Goal: Task Accomplishment & Management: Complete application form

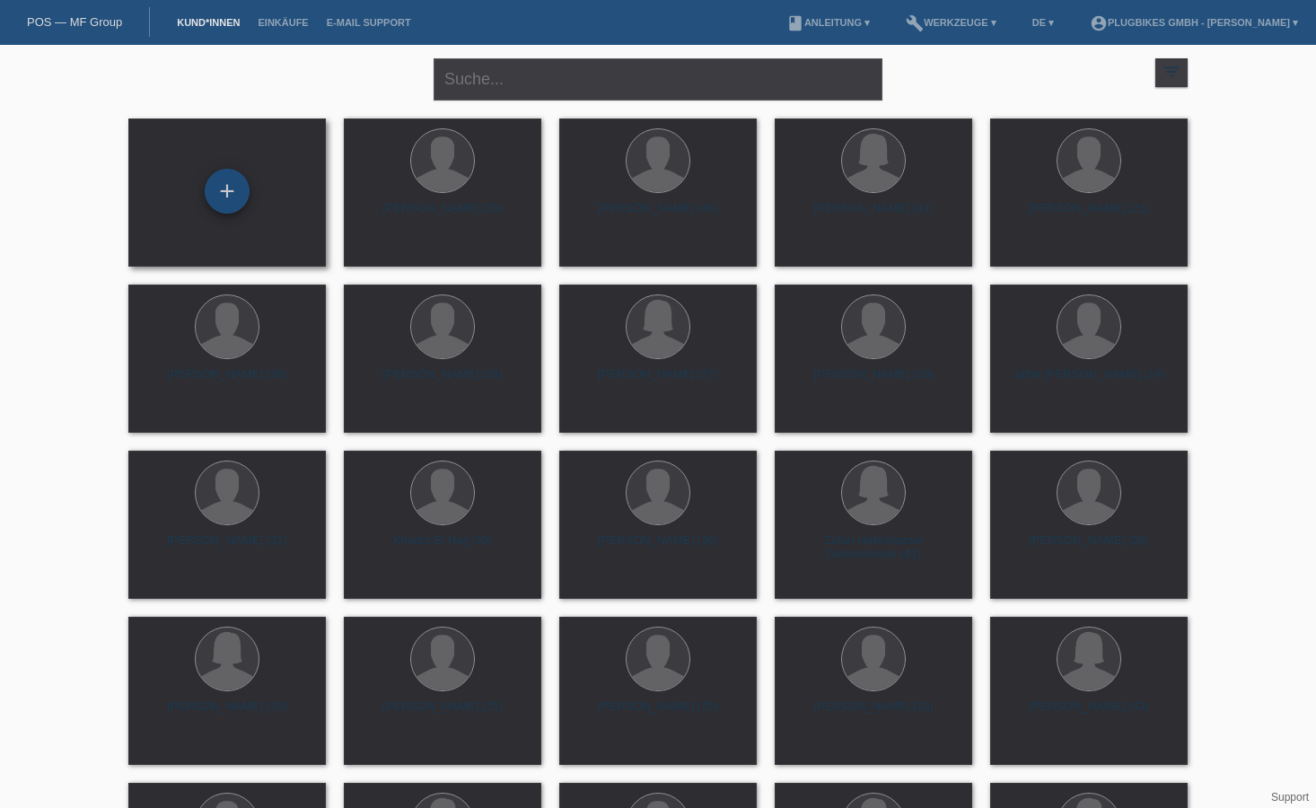
click at [220, 173] on div "+" at bounding box center [227, 191] width 45 height 45
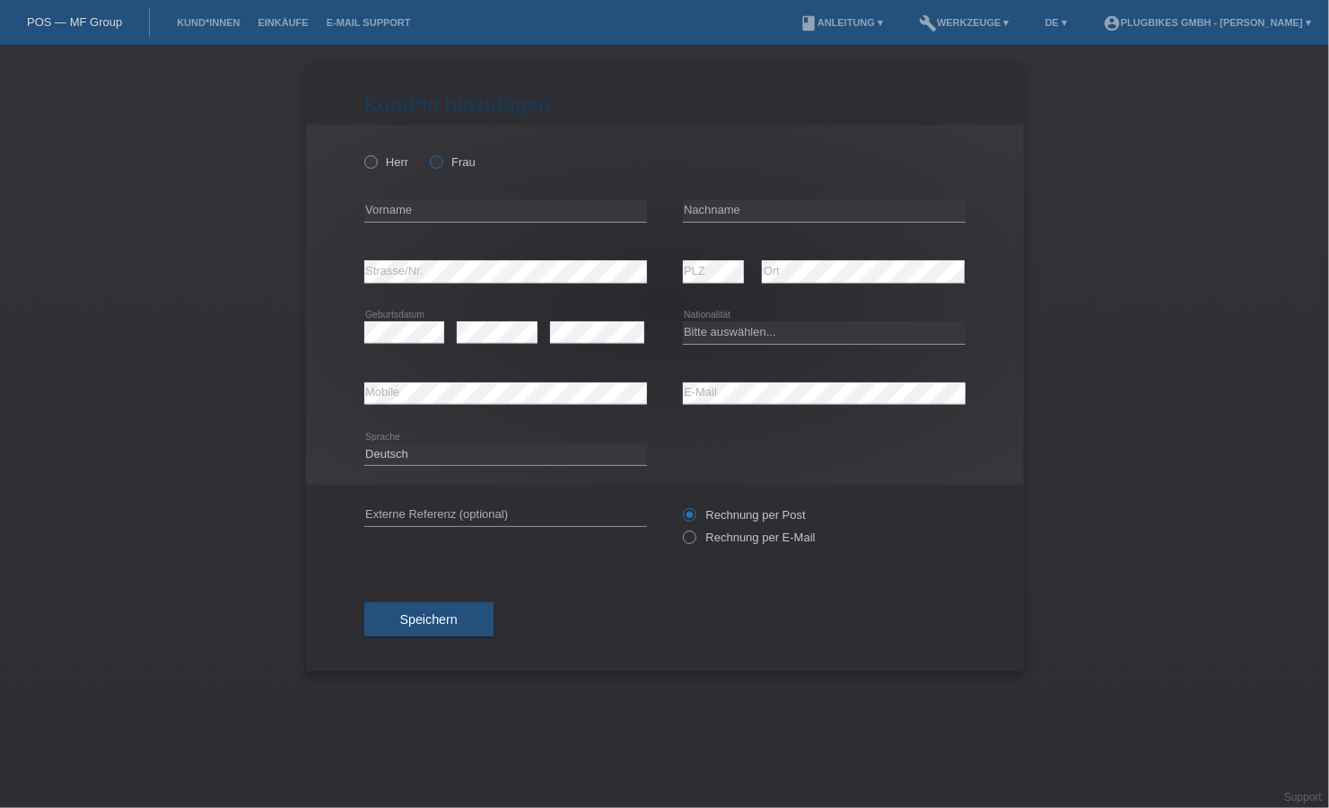
click at [446, 161] on label "Frau" at bounding box center [453, 161] width 46 height 13
click at [442, 161] on input "Frau" at bounding box center [436, 161] width 12 height 12
radio input "true"
click at [470, 206] on input "text" at bounding box center [505, 210] width 283 height 22
type input "Patrizia"
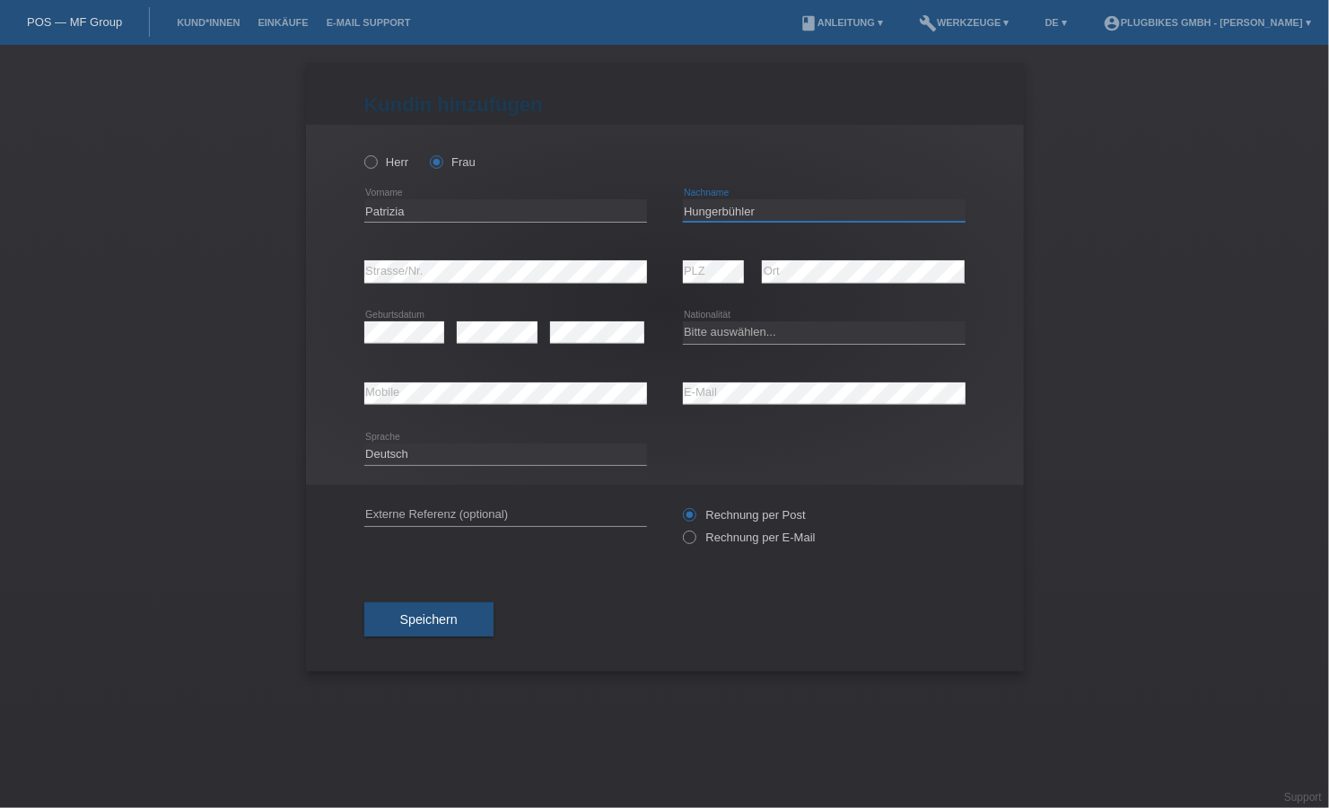
type input "Hungerbühler"
click at [787, 321] on select "Bitte auswählen... Schweiz Deutschland Liechtenstein Österreich ------------ Af…" at bounding box center [824, 332] width 283 height 22
select select "CH"
click at [683, 321] on select "Bitte auswählen... Schweiz Deutschland Liechtenstein Österreich ------------ Af…" at bounding box center [824, 332] width 283 height 22
click at [450, 616] on span "Speichern" at bounding box center [428, 619] width 57 height 14
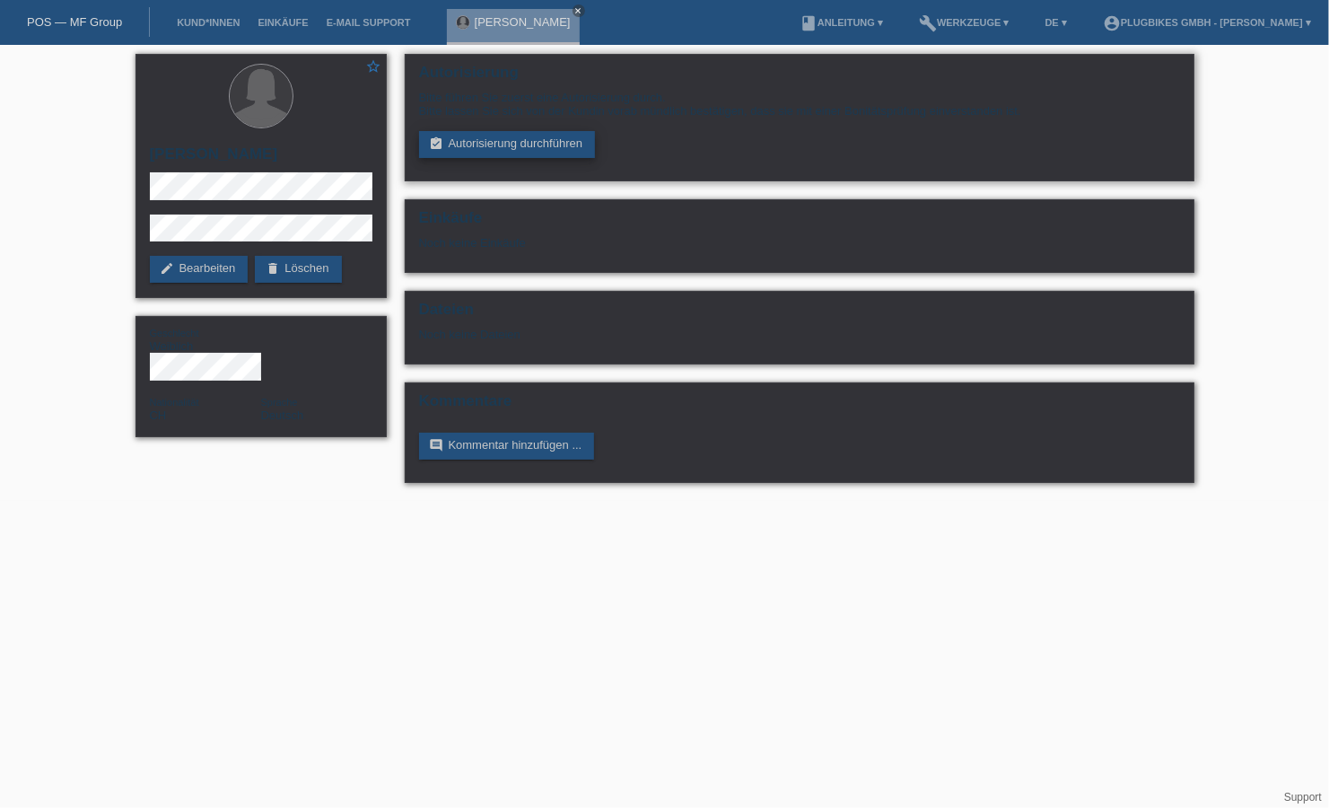
click at [491, 145] on link "assignment_turned_in Autorisierung durchführen" at bounding box center [507, 144] width 177 height 27
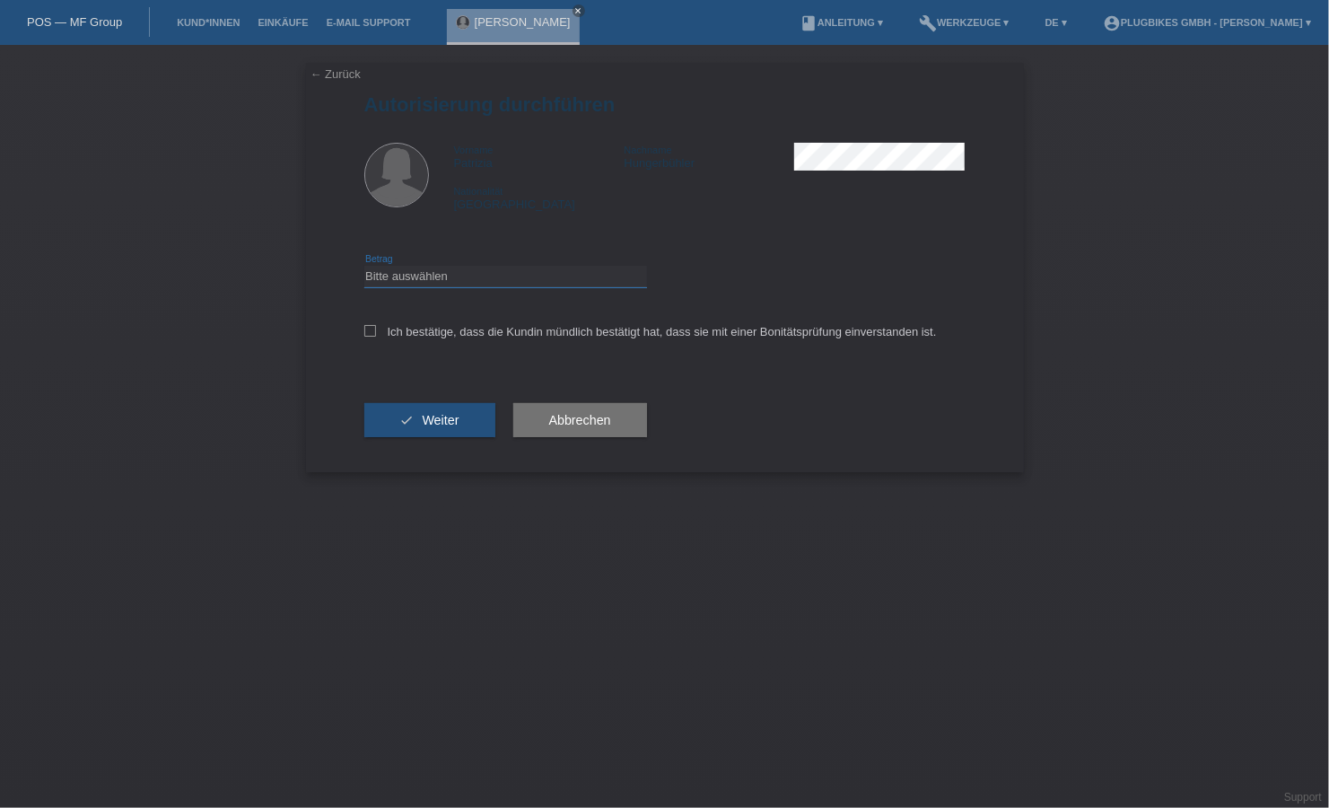
click at [410, 281] on select "Bitte auswählen CHF 1.00 - CHF 499.00 CHF 500.00 - CHF 1'999.00 CHF 2'000.00 - …" at bounding box center [505, 277] width 283 height 22
select select "2"
click at [364, 266] on select "Bitte auswählen CHF 1.00 - CHF 499.00 CHF 500.00 - CHF 1'999.00 CHF 2'000.00 - …" at bounding box center [505, 277] width 283 height 22
click at [456, 413] on span "Weiter" at bounding box center [440, 420] width 37 height 14
click at [376, 332] on label "Ich bestätige, dass die Kundin mündlich bestätigt hat, dass sie mit einer Bonit…" at bounding box center [650, 331] width 573 height 13
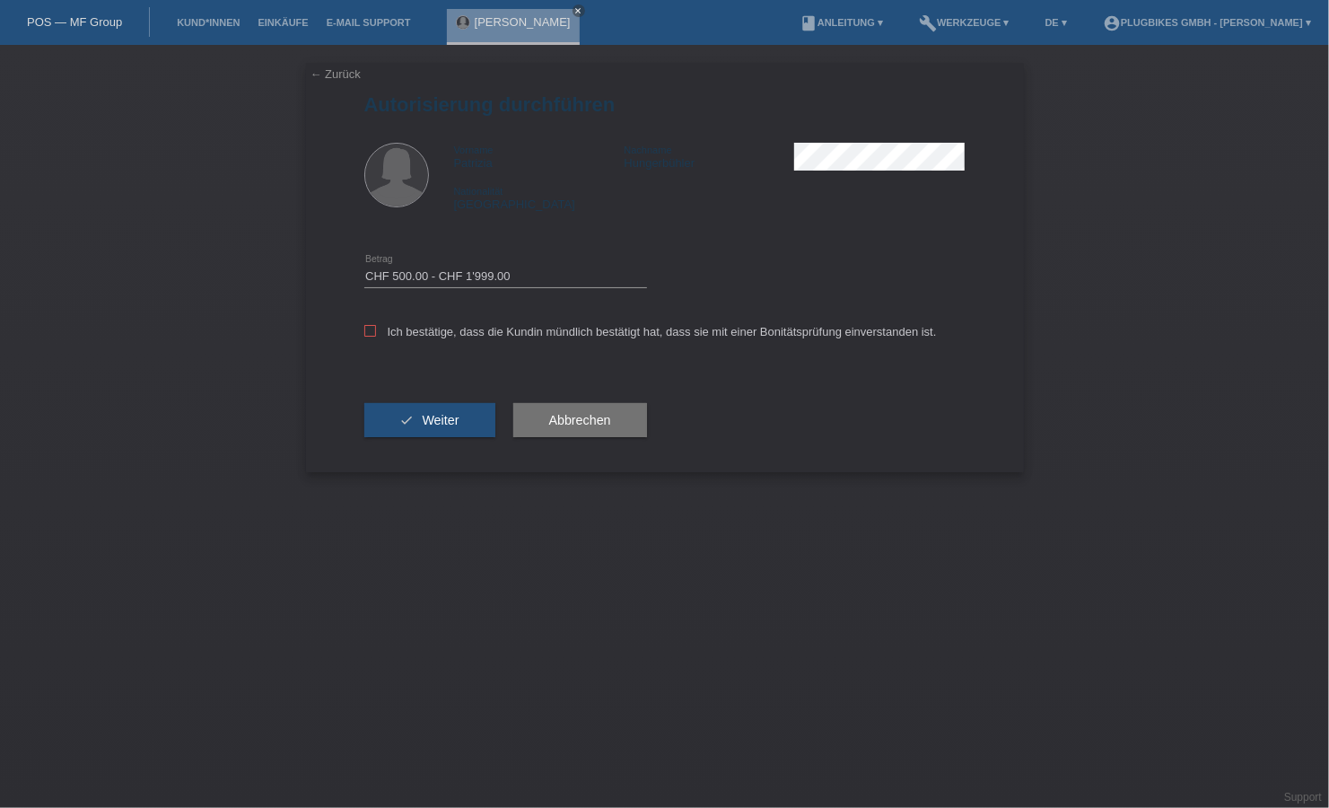
click at [376, 332] on input "Ich bestätige, dass die Kundin mündlich bestätigt hat, dass sie mit einer Bonit…" at bounding box center [370, 331] width 12 height 12
checkbox input "true"
click at [486, 417] on button "check Weiter" at bounding box center [429, 420] width 131 height 34
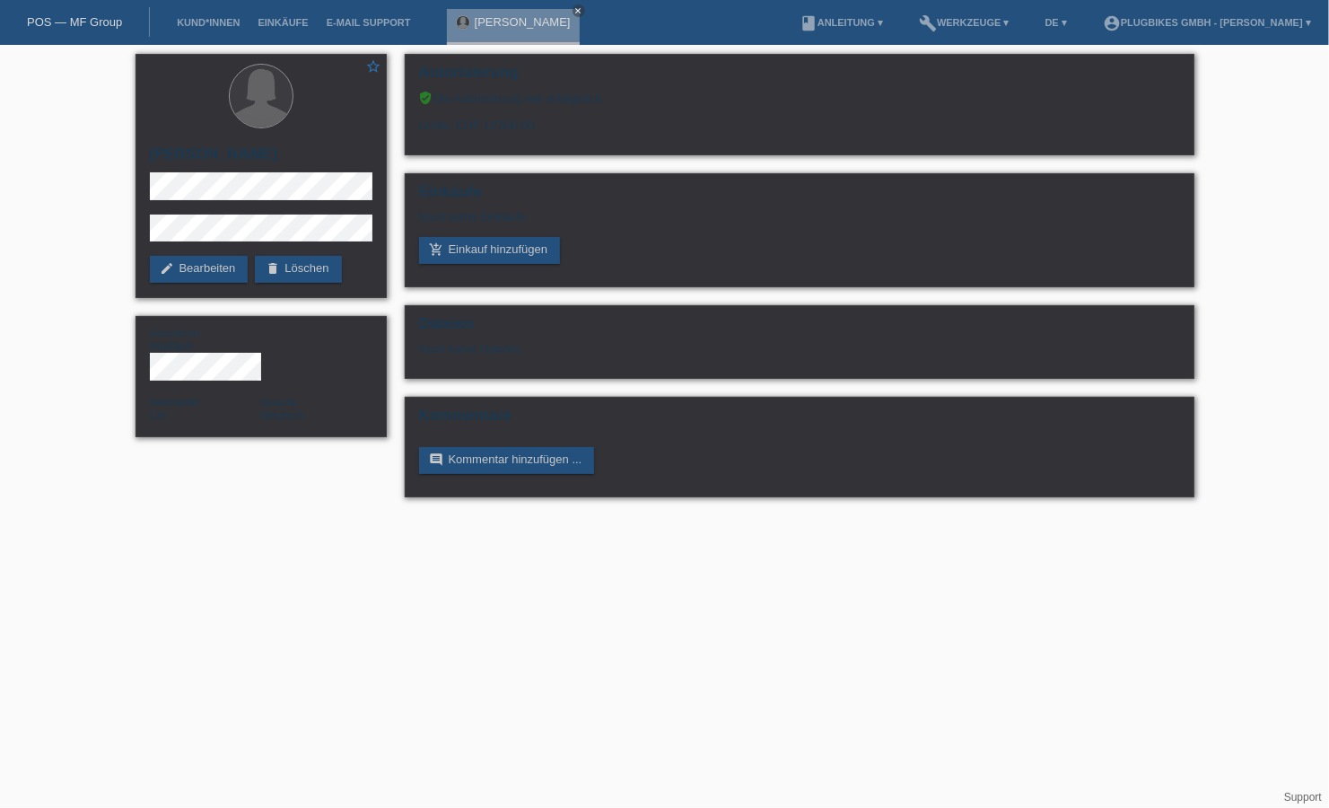
drag, startPoint x: 1278, startPoint y: 458, endPoint x: 1061, endPoint y: 575, distance: 247.0
click at [1084, 515] on html "POS — MF Group Kund*innen Einkäufe E-Mail Support [PERSON_NAME] close" at bounding box center [664, 257] width 1329 height 515
click at [1060, 515] on html "POS — MF Group Kund*innen Einkäufe E-Mail Support [PERSON_NAME] close" at bounding box center [664, 257] width 1329 height 515
click at [526, 250] on link "add_shopping_cart Einkauf hinzufügen" at bounding box center [490, 250] width 142 height 27
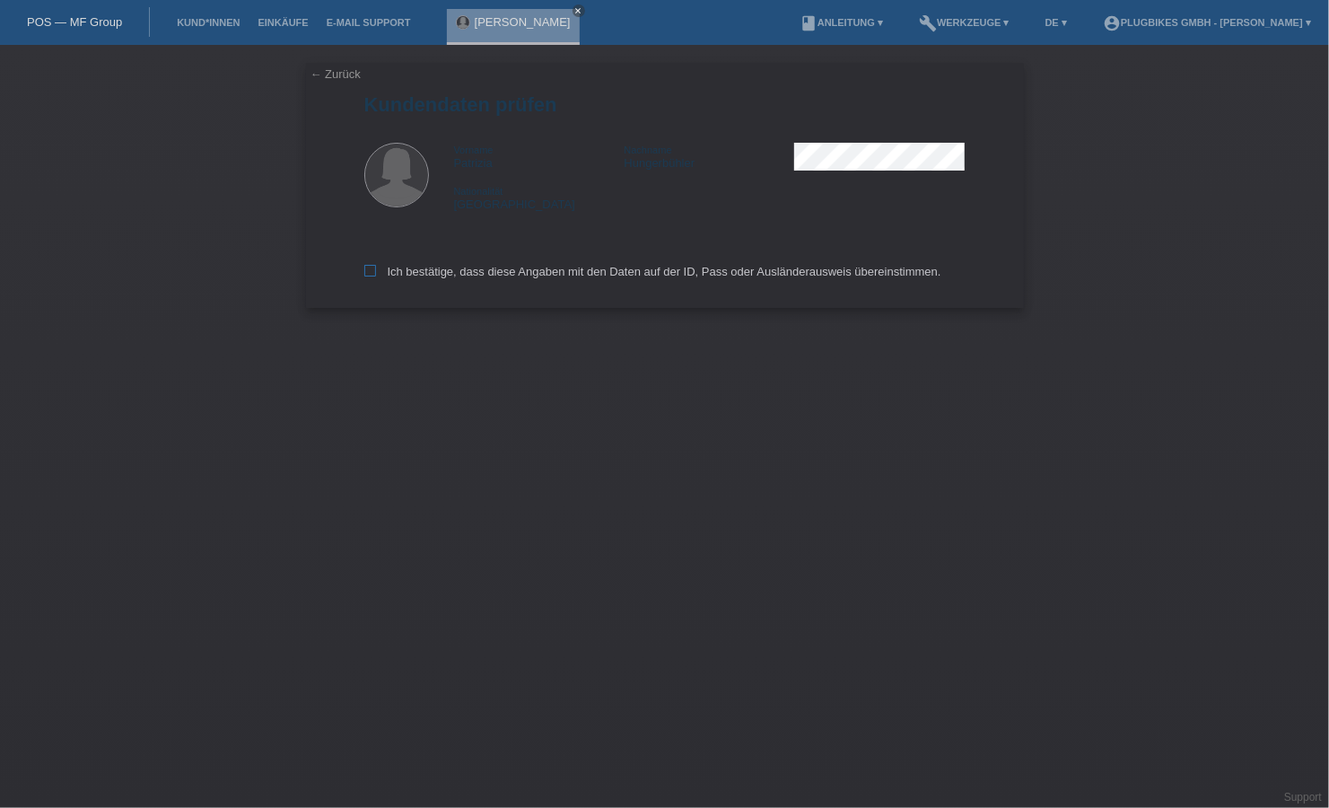
click at [365, 271] on icon at bounding box center [370, 271] width 12 height 12
click at [365, 271] on input "Ich bestätige, dass diese Angaben mit den Daten auf der ID, Pass oder Ausländer…" at bounding box center [370, 271] width 12 height 12
checkbox input "true"
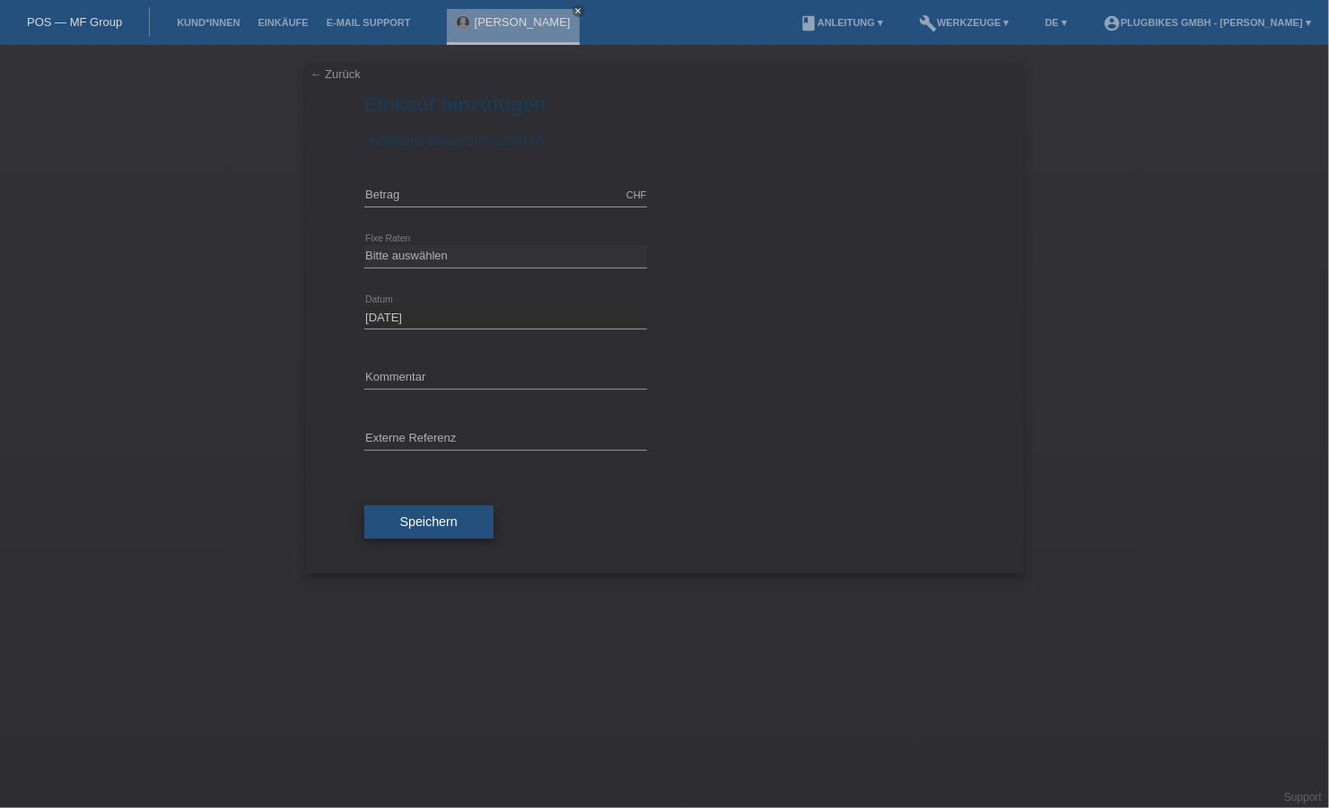
click at [449, 522] on span "Speichern" at bounding box center [428, 521] width 57 height 14
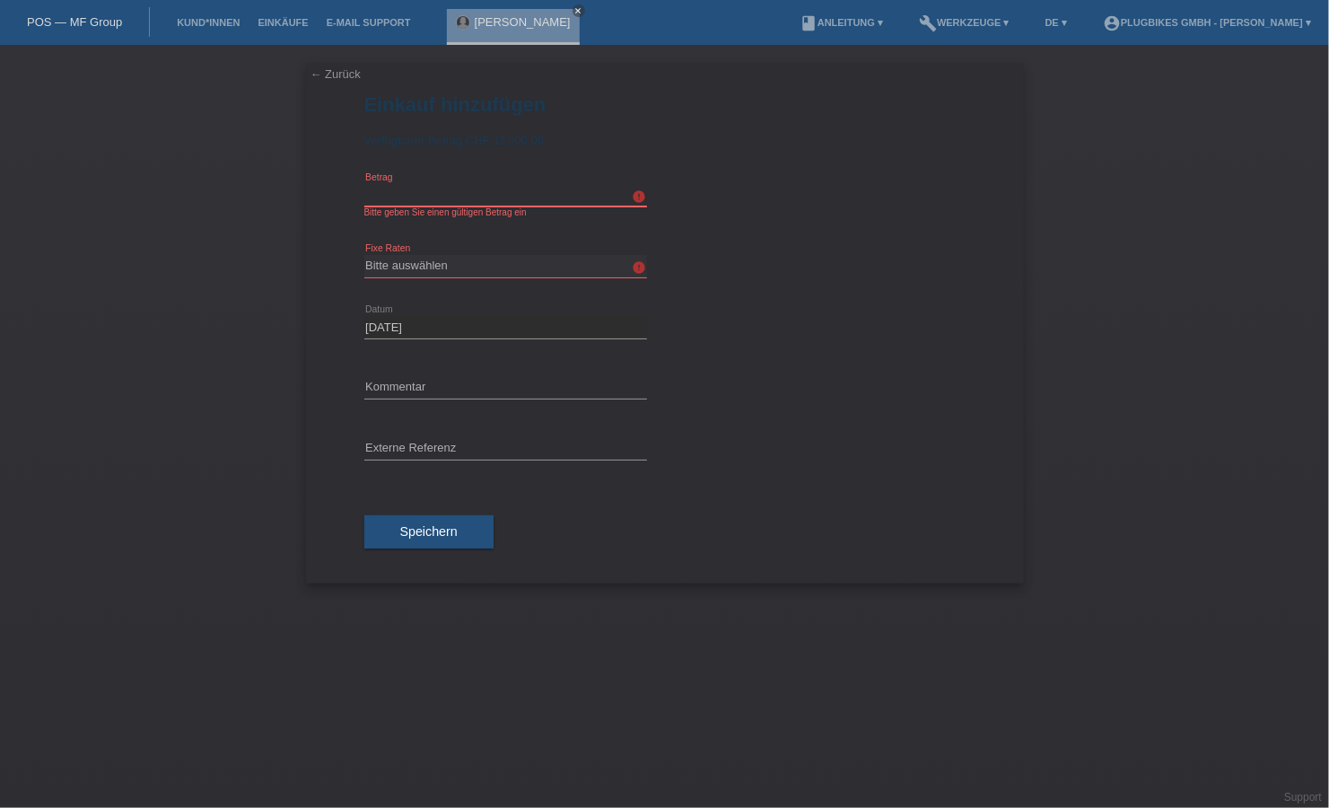
click at [475, 200] on input "text" at bounding box center [505, 195] width 283 height 22
type input "1440.00"
click at [499, 273] on select "Bitte auswählen 6 Raten 12 Raten 18 Raten 24 Raten 36 Raten" at bounding box center [505, 266] width 283 height 22
select select "566"
click at [364, 255] on select "Bitte auswählen 6 Raten 12 Raten 18 Raten 24 Raten 36 Raten" at bounding box center [505, 266] width 283 height 22
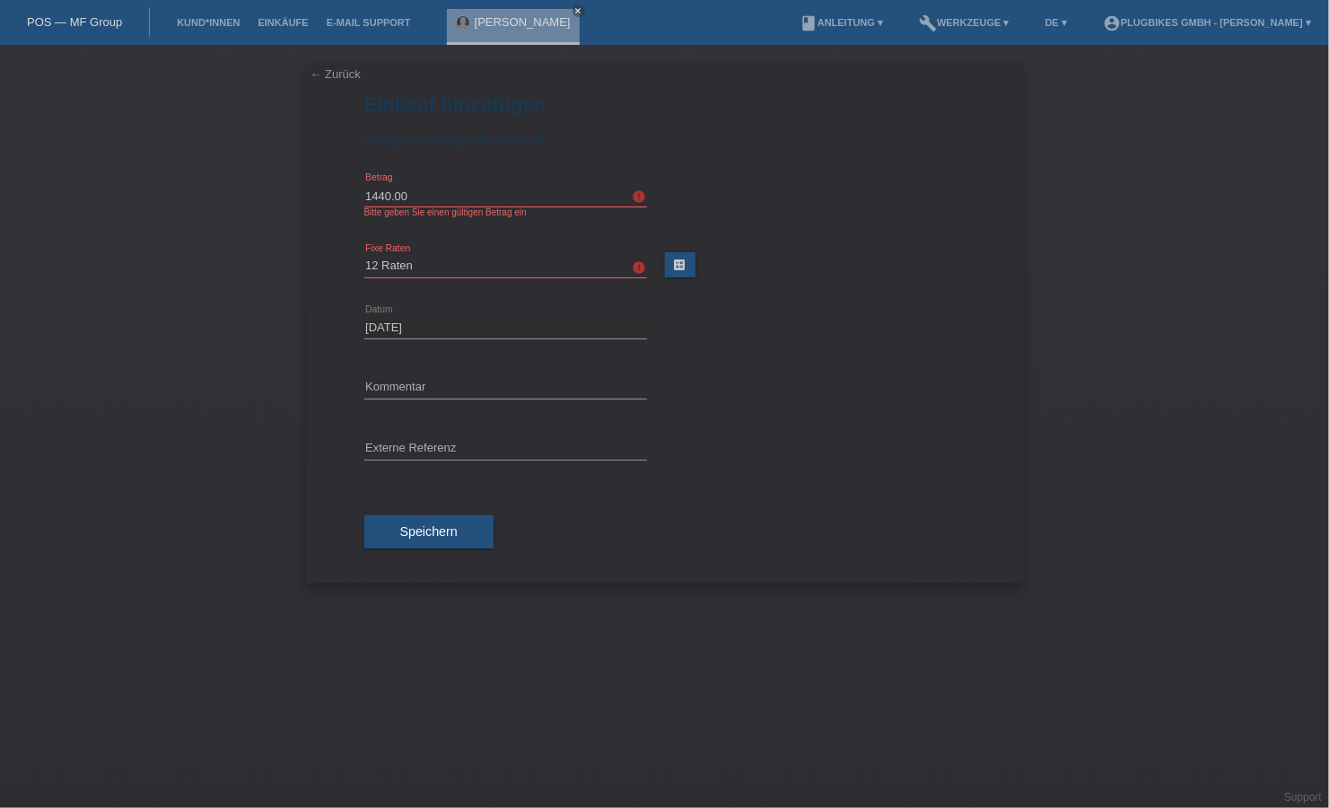
click at [769, 358] on div at bounding box center [824, 364] width 283 height 13
click at [447, 533] on span "Speichern" at bounding box center [428, 531] width 57 height 14
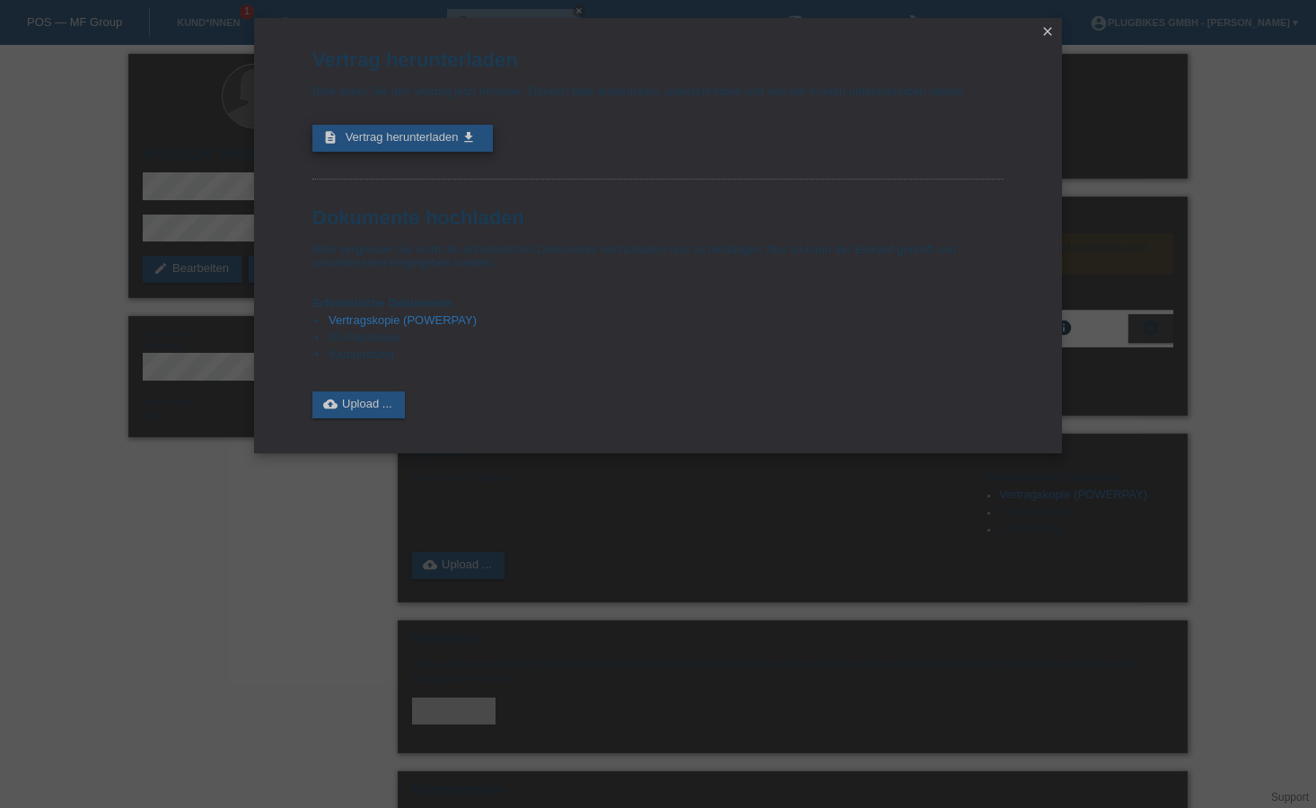
click at [353, 136] on span "Vertrag herunterladen" at bounding box center [402, 136] width 113 height 13
click at [379, 404] on link "cloud_upload Upload ..." at bounding box center [358, 404] width 92 height 27
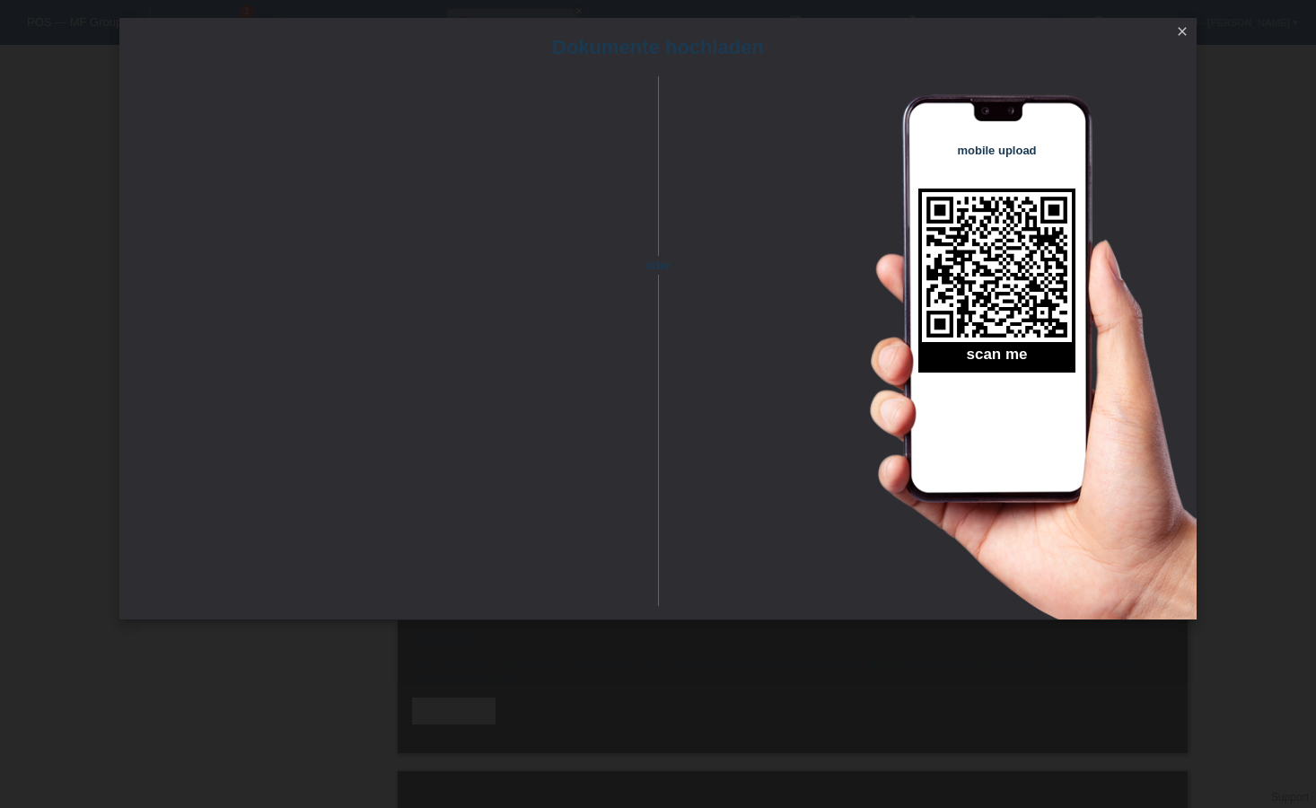
click at [1177, 34] on icon "close" at bounding box center [1182, 31] width 14 height 14
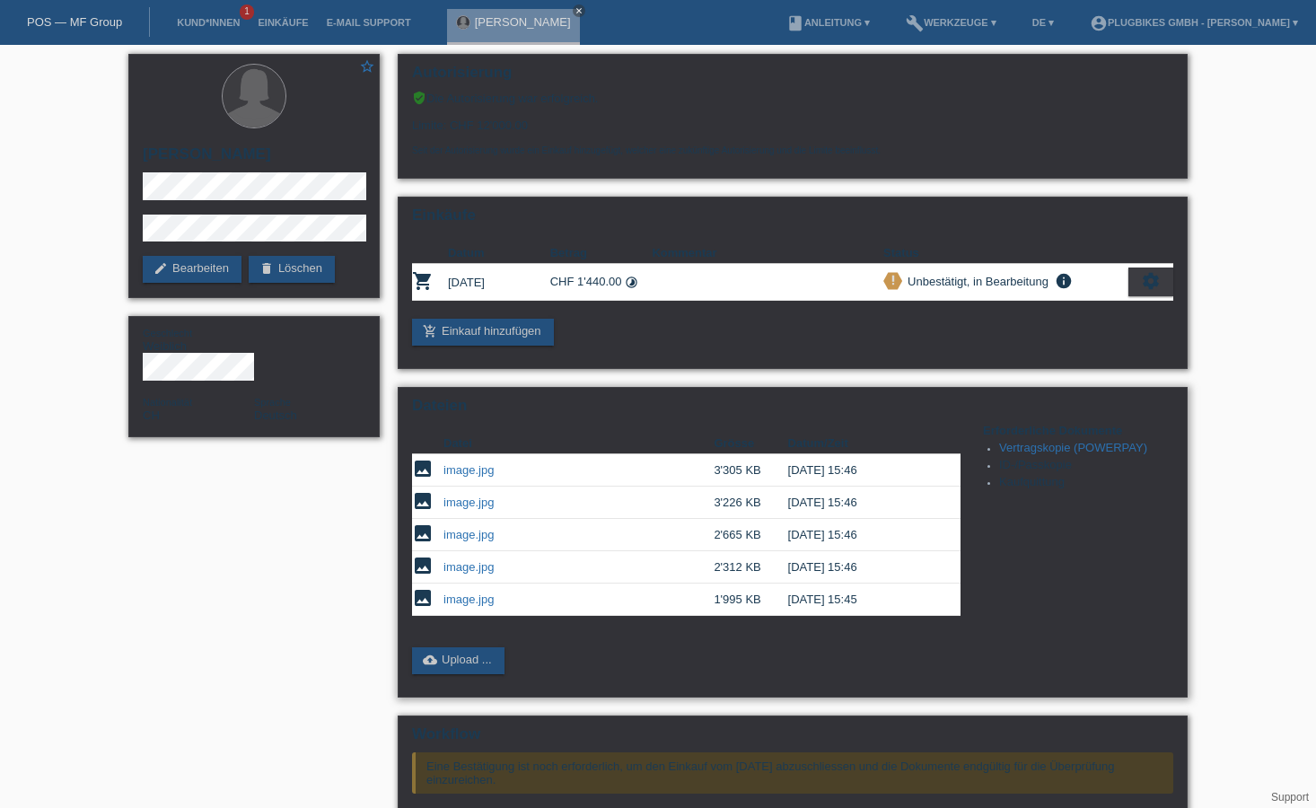
click at [461, 647] on link "cloud_upload Upload ..." at bounding box center [458, 660] width 92 height 27
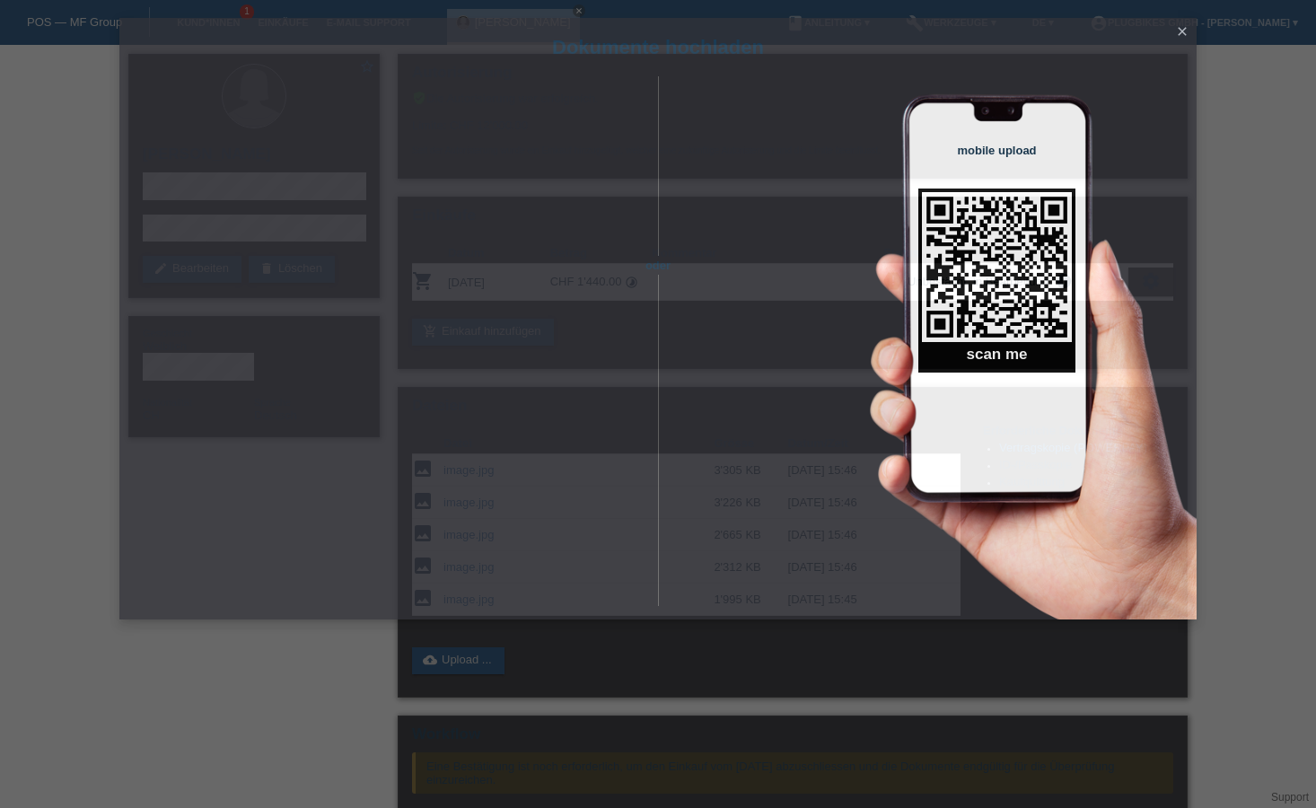
click at [460, 653] on div "Dokumente hochladen oder mobile upload scan me close" at bounding box center [658, 404] width 1316 height 808
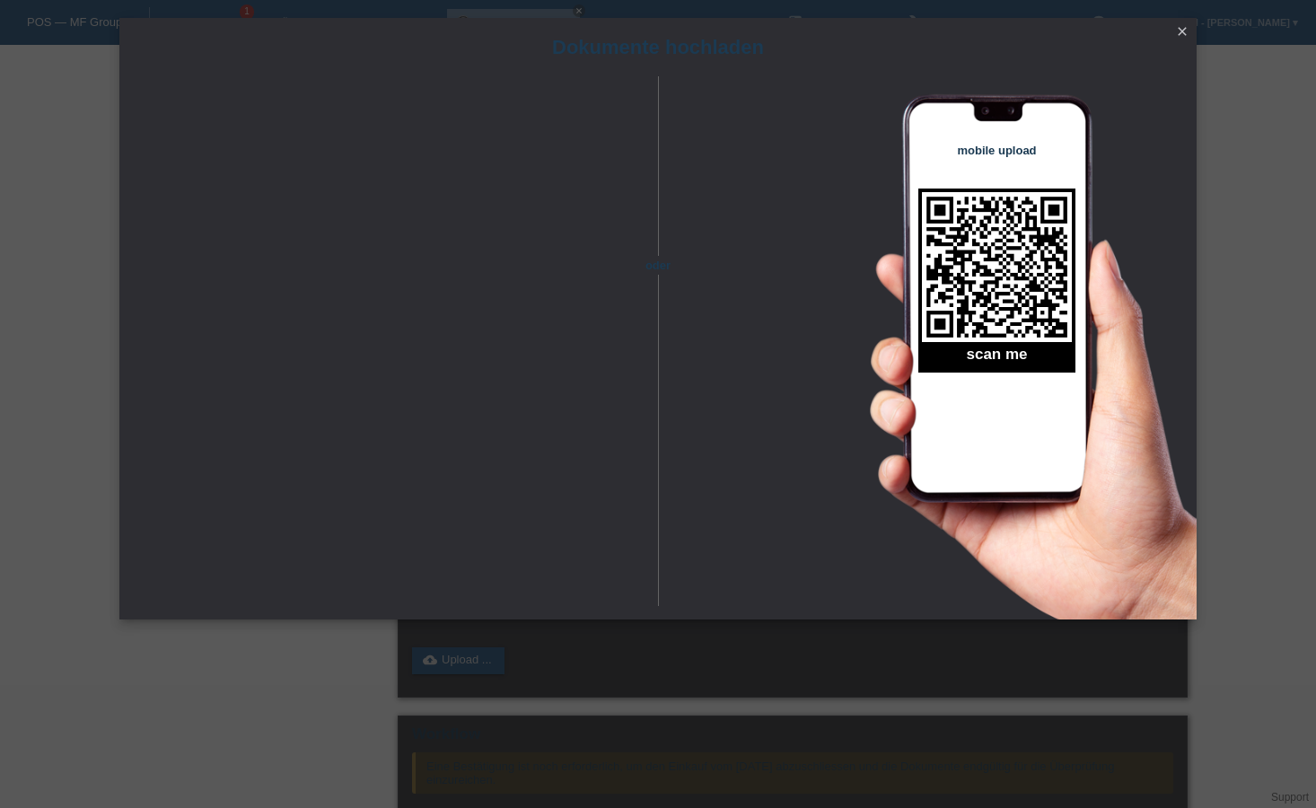
click at [631, 39] on link "close" at bounding box center [1182, 32] width 23 height 21
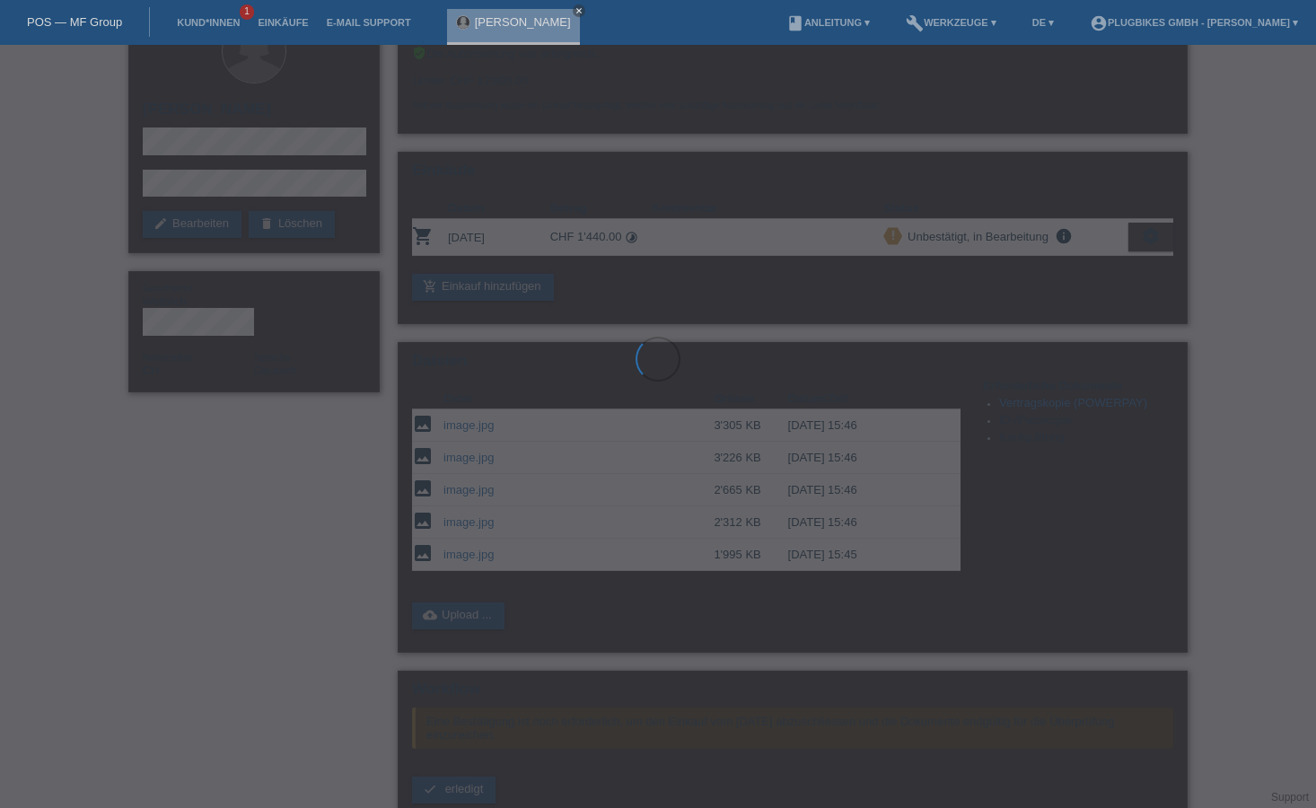
scroll to position [154, 0]
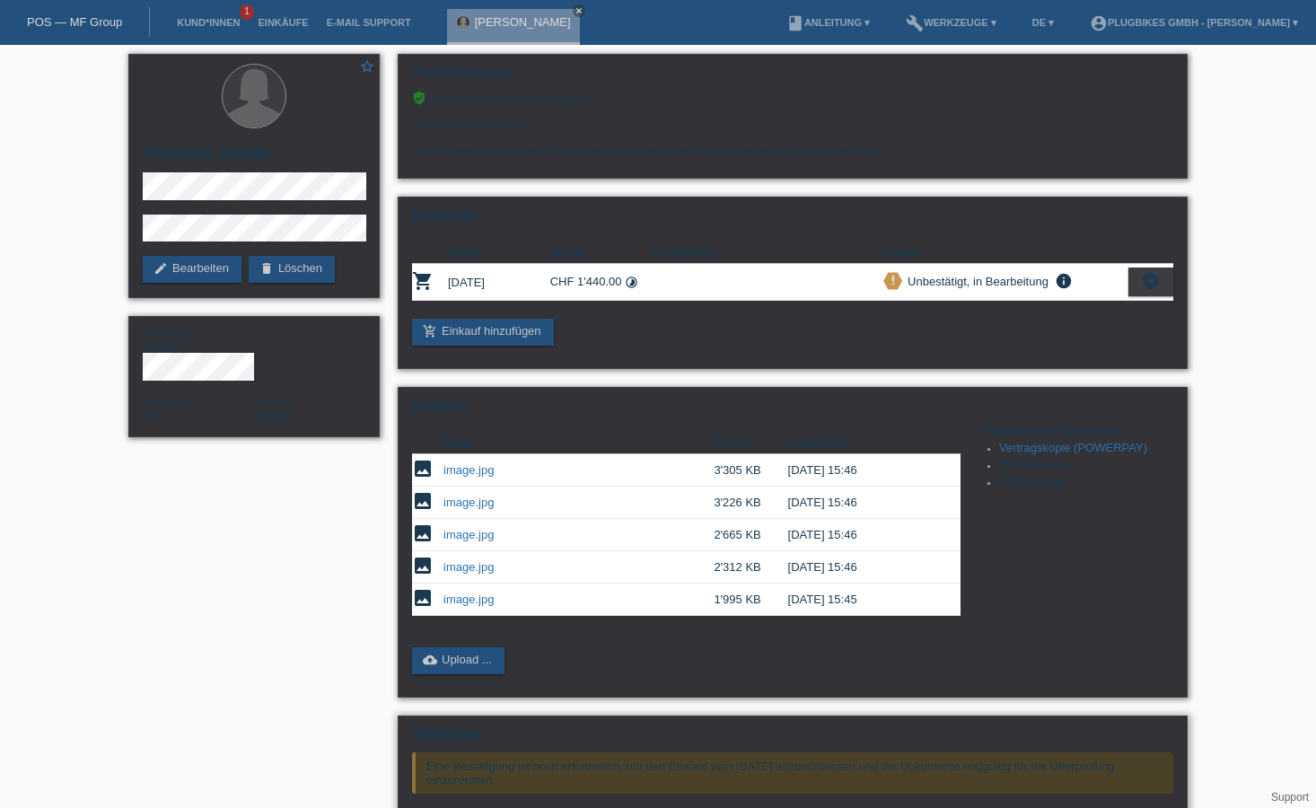
scroll to position [180, 0]
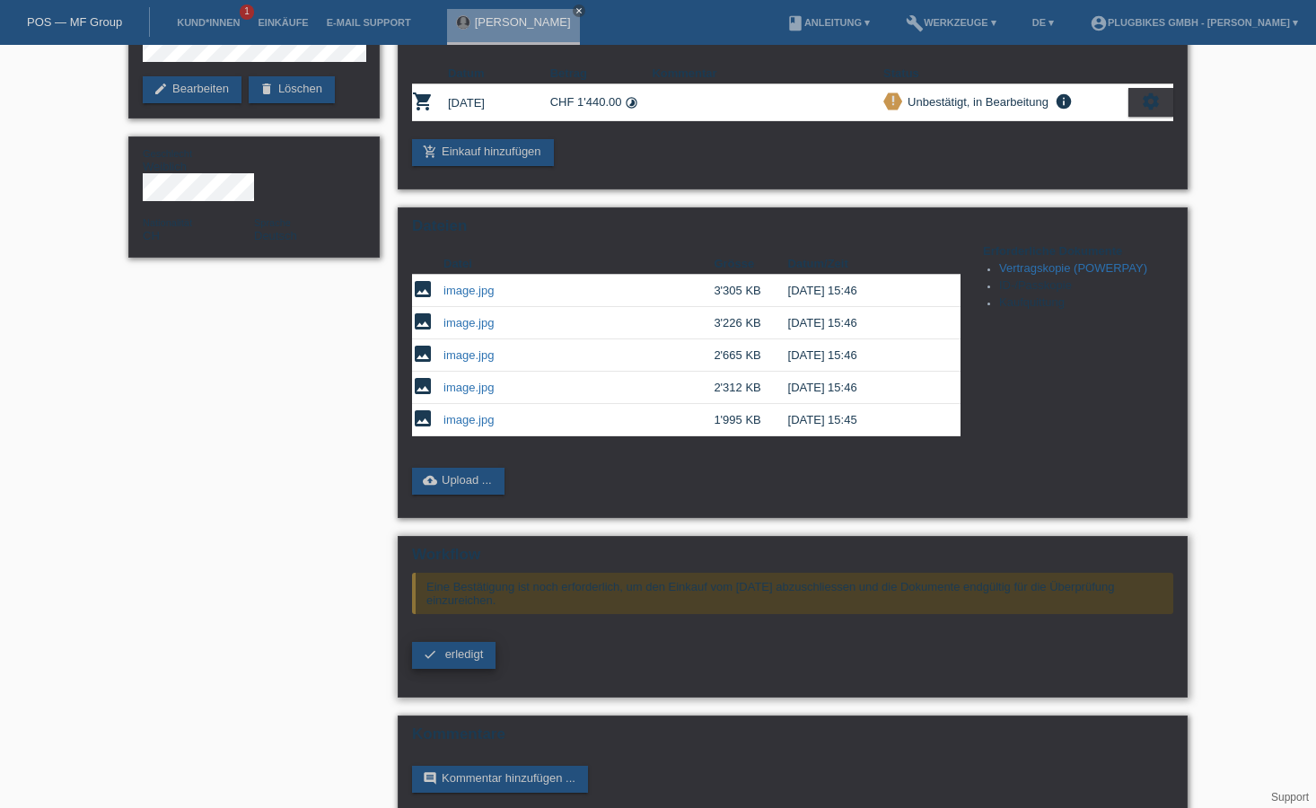
click at [461, 664] on link "check erledigt" at bounding box center [453, 655] width 83 height 27
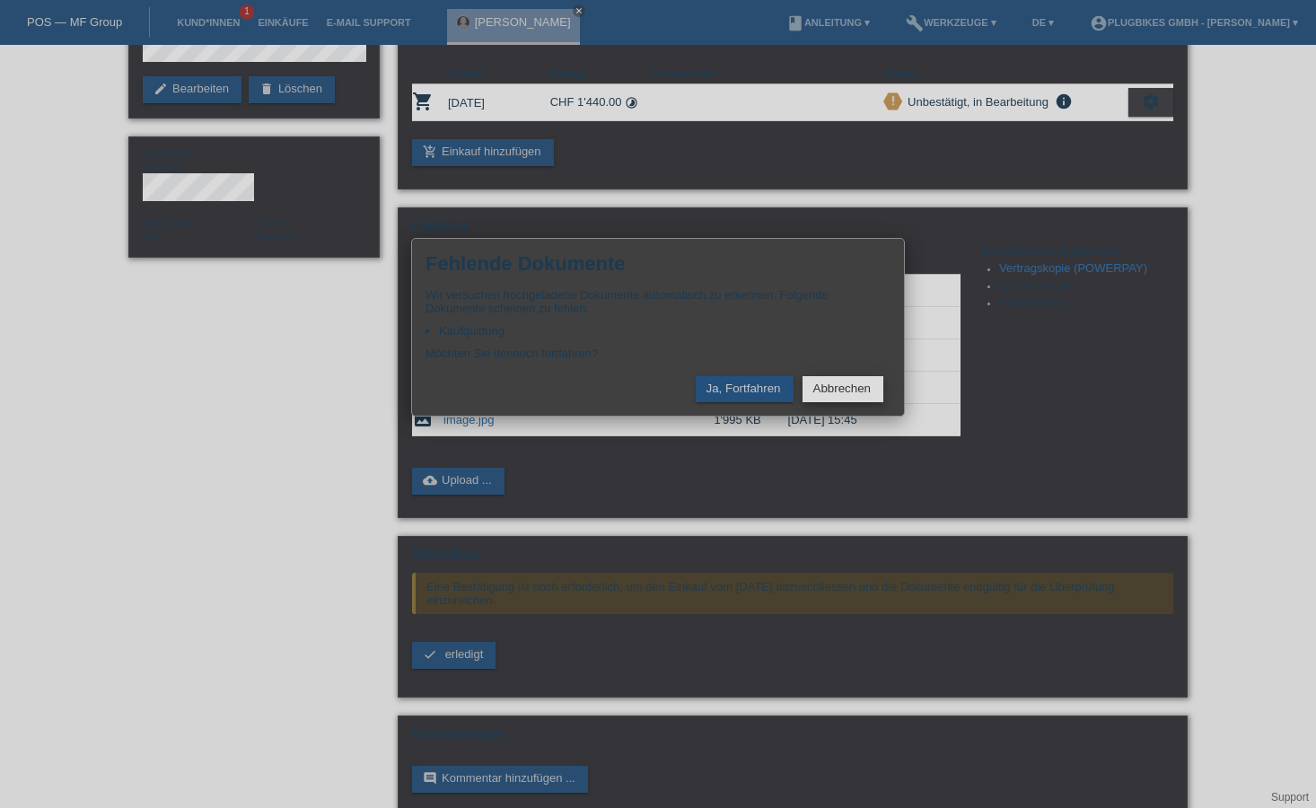
click at [825, 390] on button "Abbrechen" at bounding box center [843, 389] width 81 height 26
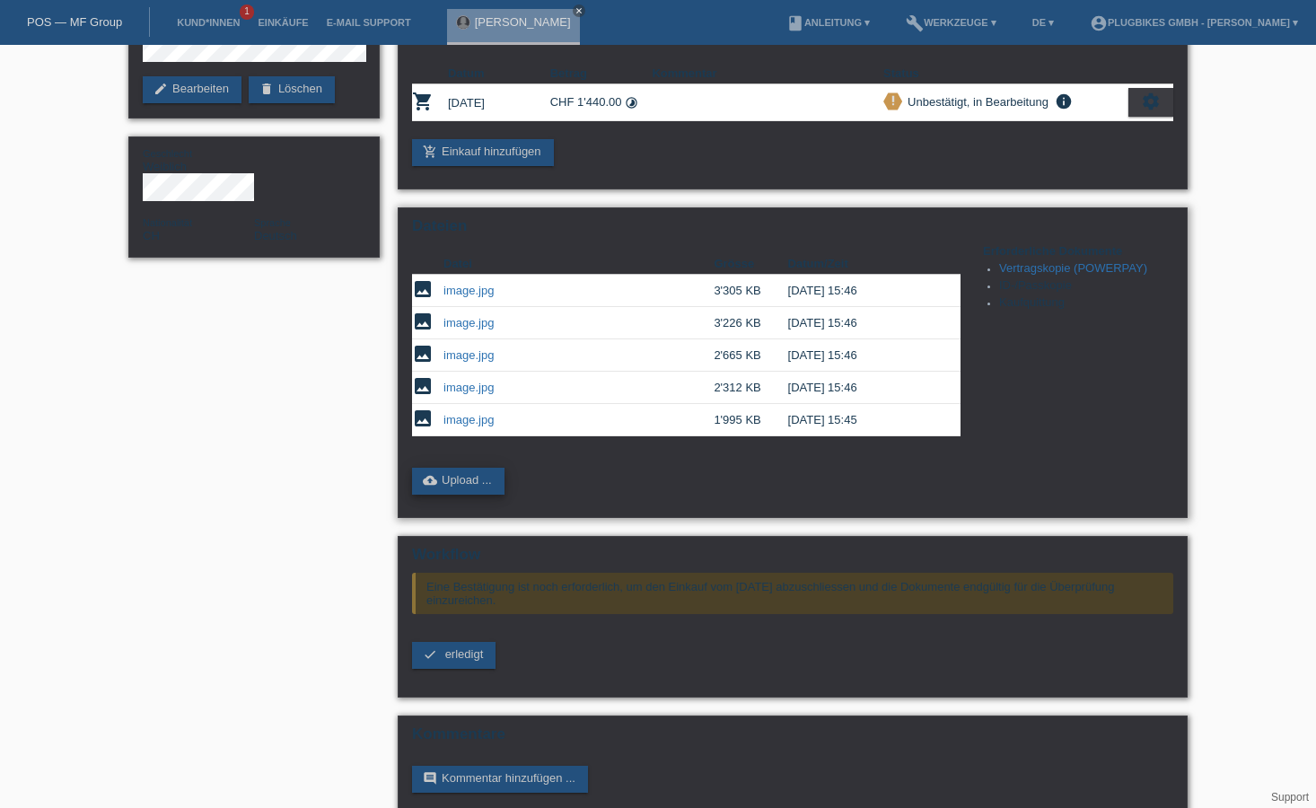
click at [493, 487] on link "cloud_upload Upload ..." at bounding box center [458, 481] width 92 height 27
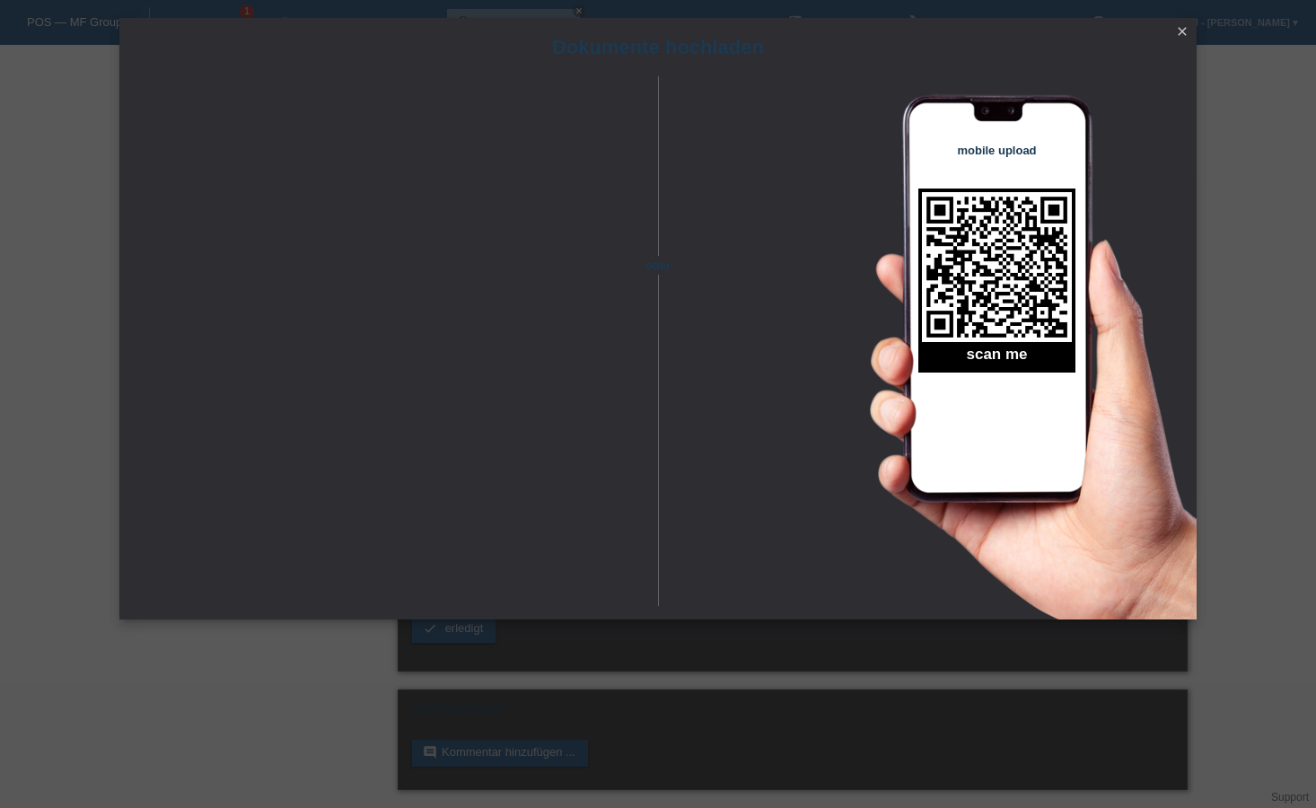
scroll to position [206, 0]
click at [1182, 32] on icon "close" at bounding box center [1182, 31] width 14 height 14
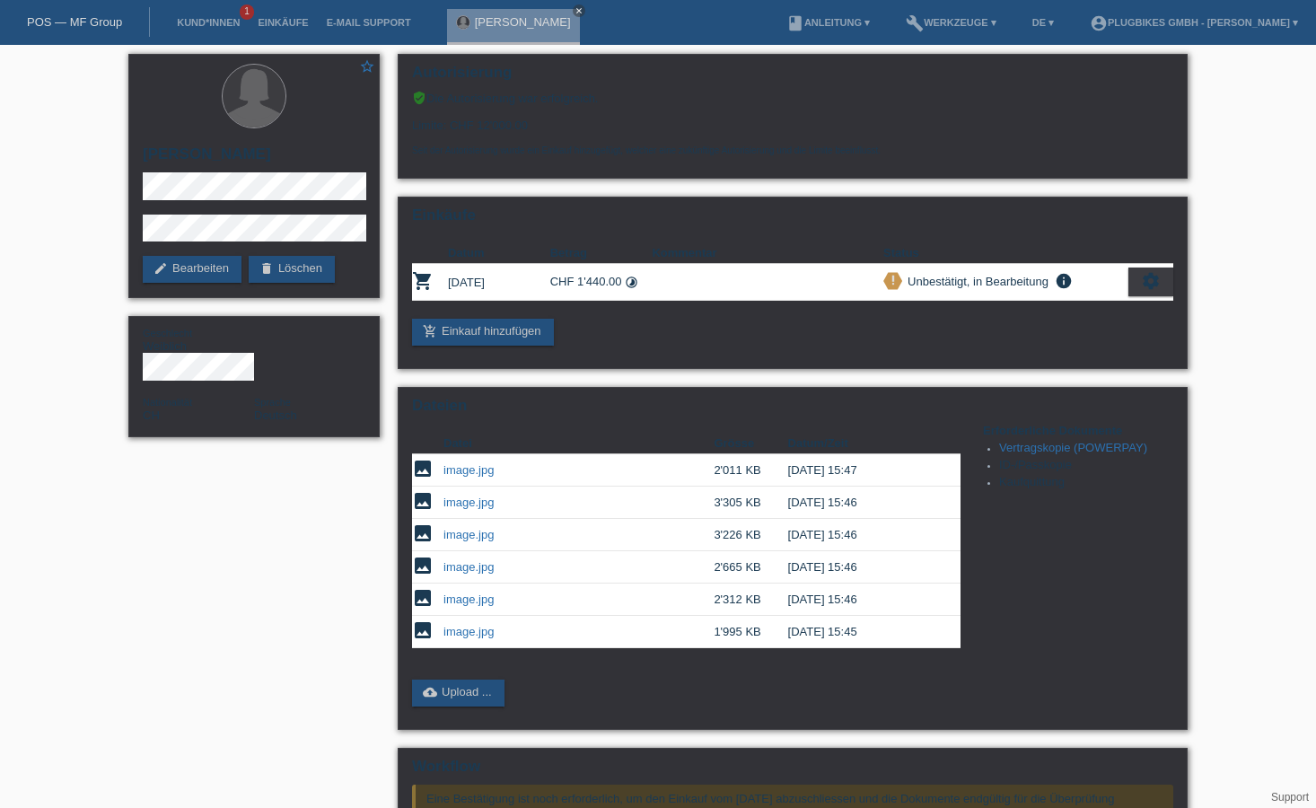
scroll to position [206, 0]
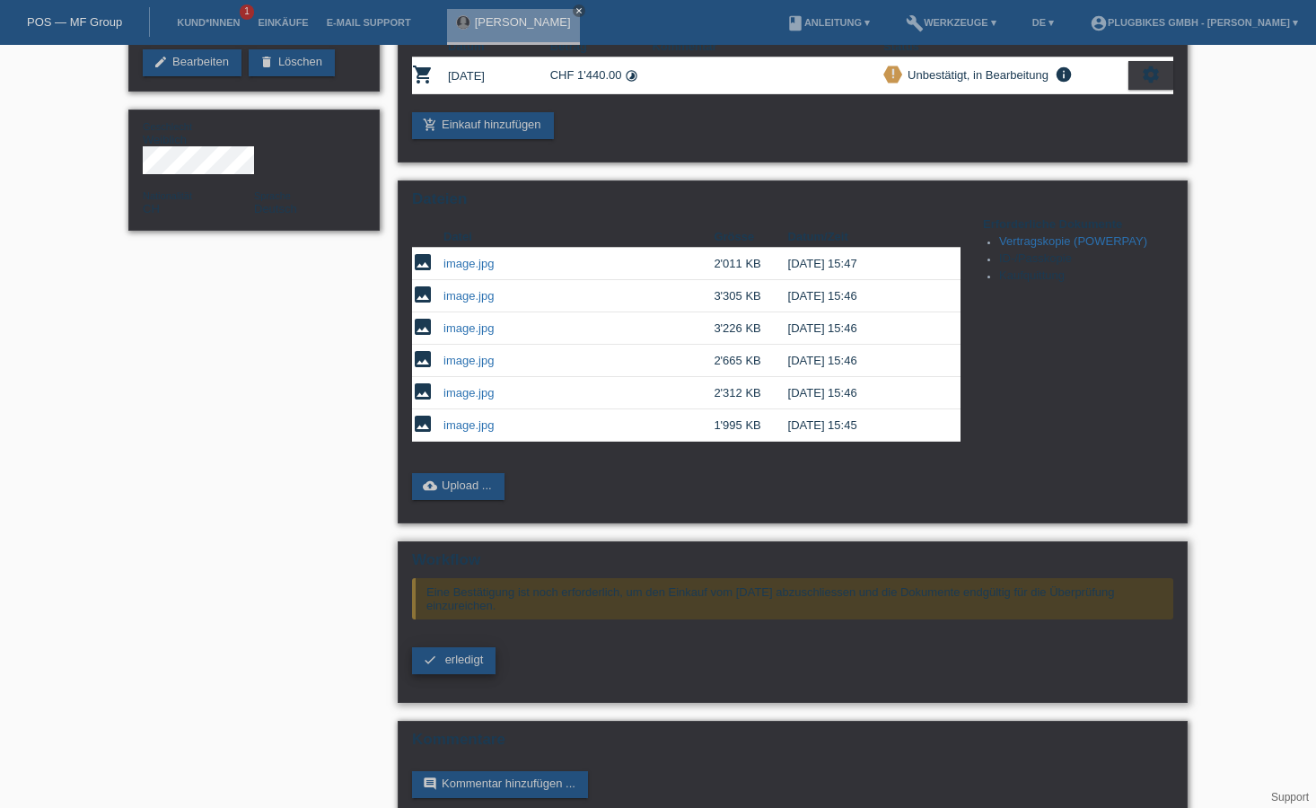
click at [472, 664] on span "erledigt" at bounding box center [464, 659] width 39 height 13
